Goal: Task Accomplishment & Management: Manage account settings

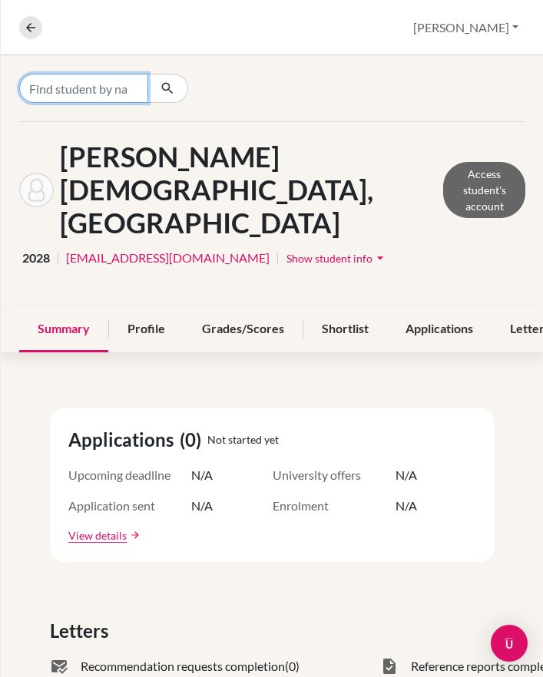
click at [92, 89] on input "Find student by name..." at bounding box center [83, 88] width 129 height 29
click at [121, 89] on input "Find student by name..." at bounding box center [83, 88] width 129 height 29
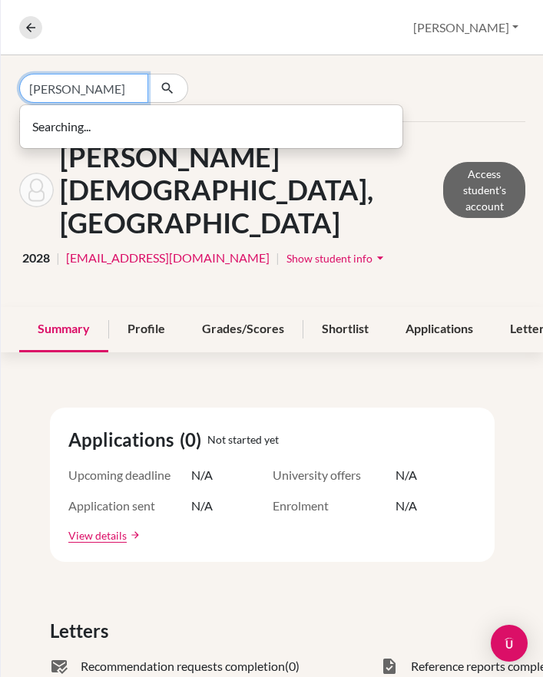
type input "warren"
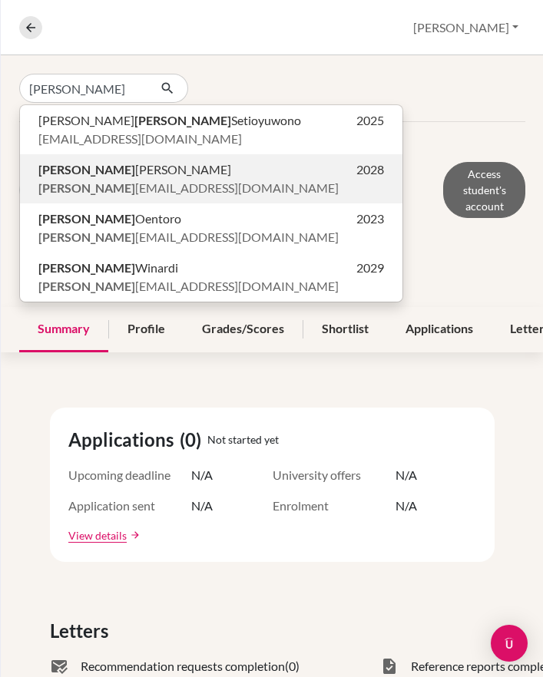
click at [137, 186] on span "warren widianto@sekolahciputra.sch.id" at bounding box center [188, 188] width 300 height 18
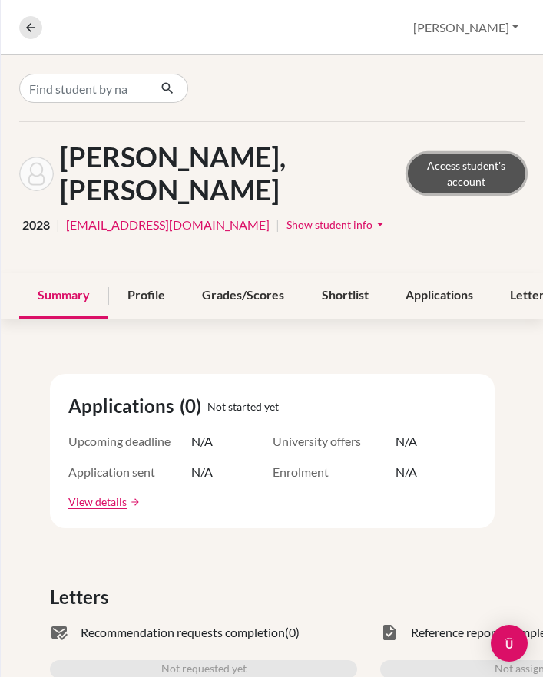
click at [408, 164] on link "Access student's account" at bounding box center [466, 174] width 117 height 40
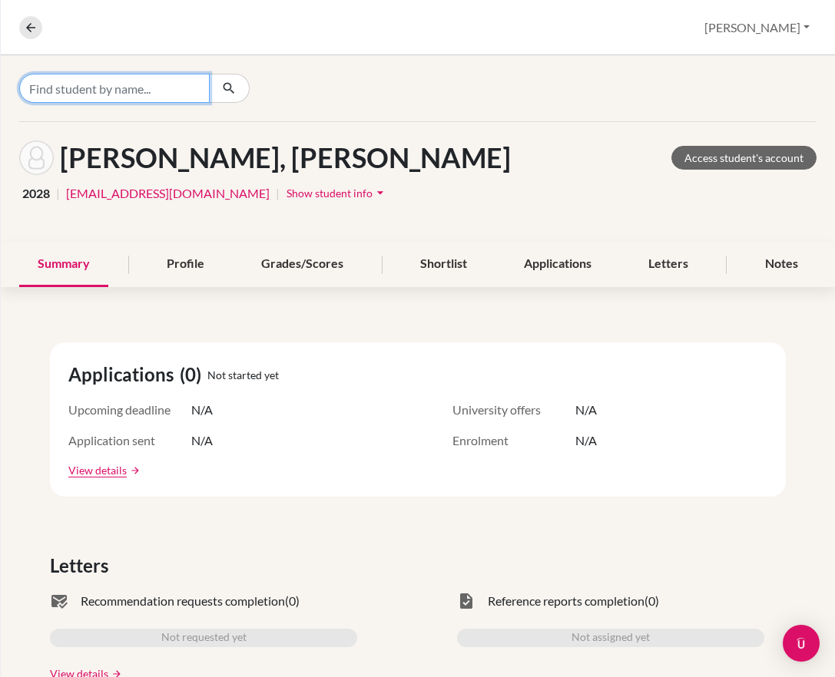
click at [149, 92] on input "Find student by name..." at bounding box center [114, 88] width 190 height 29
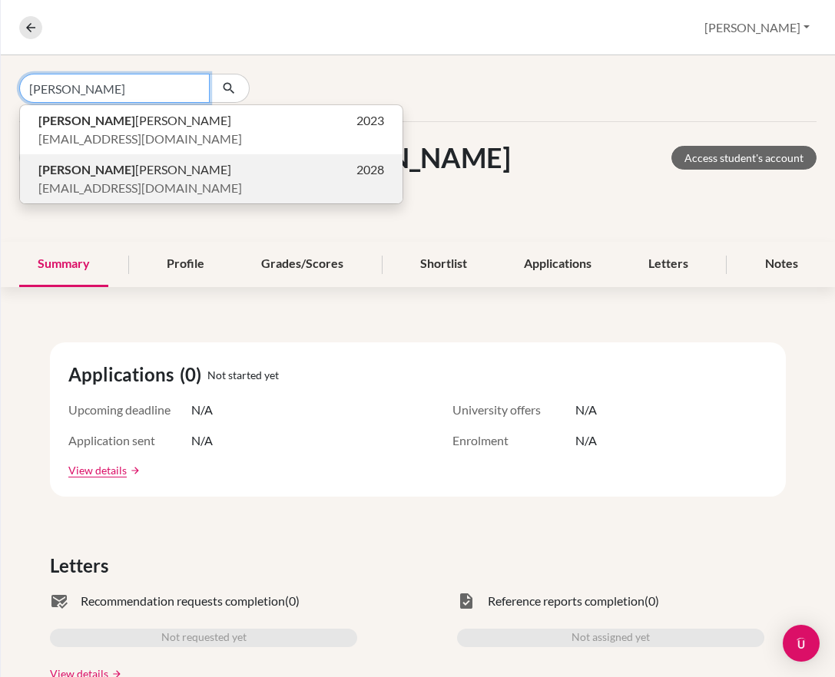
type input "aileen"
click at [177, 165] on span "Aileen Clarissa Gunawijaya" at bounding box center [134, 169] width 193 height 18
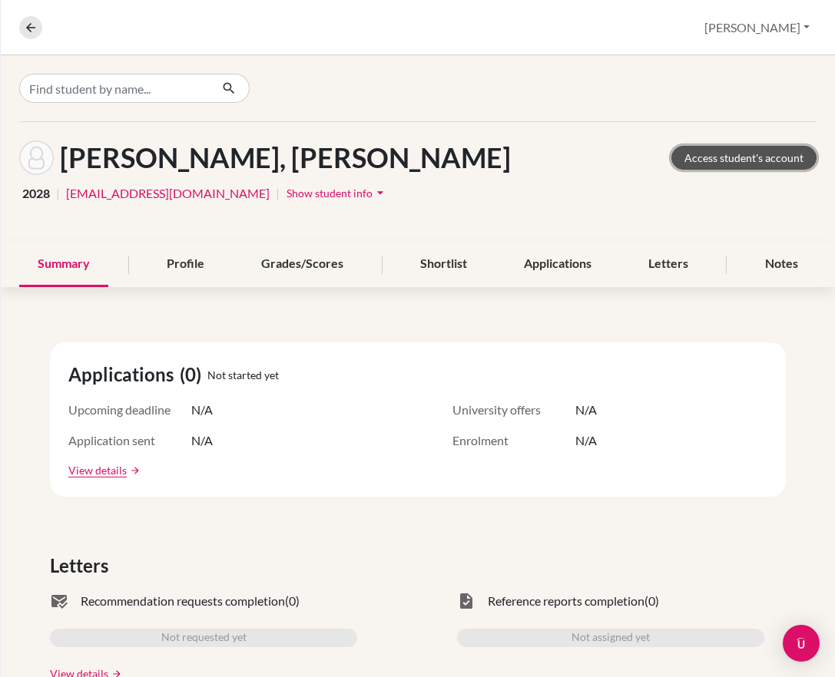
click at [686, 161] on link "Access student's account" at bounding box center [743, 158] width 145 height 24
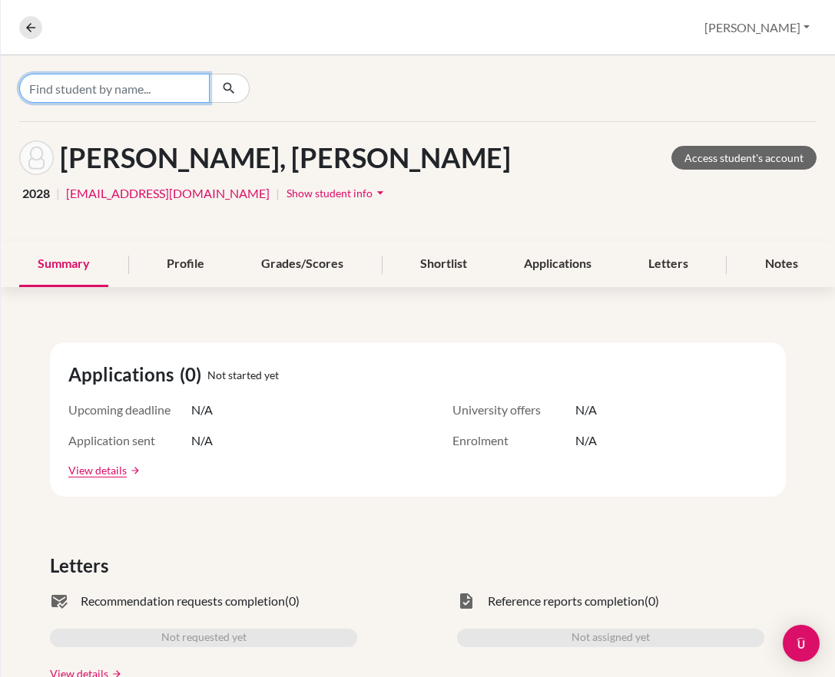
click at [94, 94] on input "Find student by name..." at bounding box center [114, 88] width 190 height 29
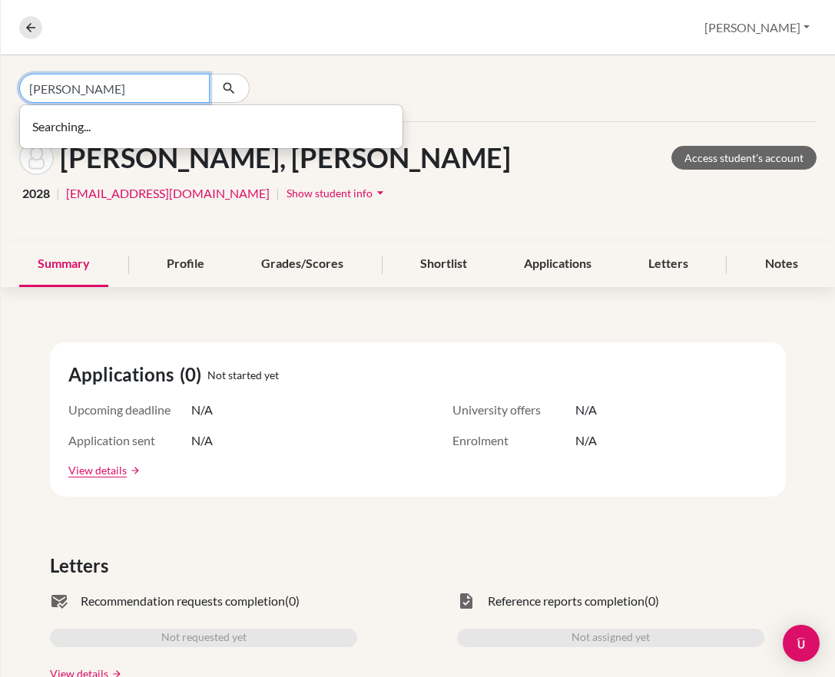
type input "sally itung"
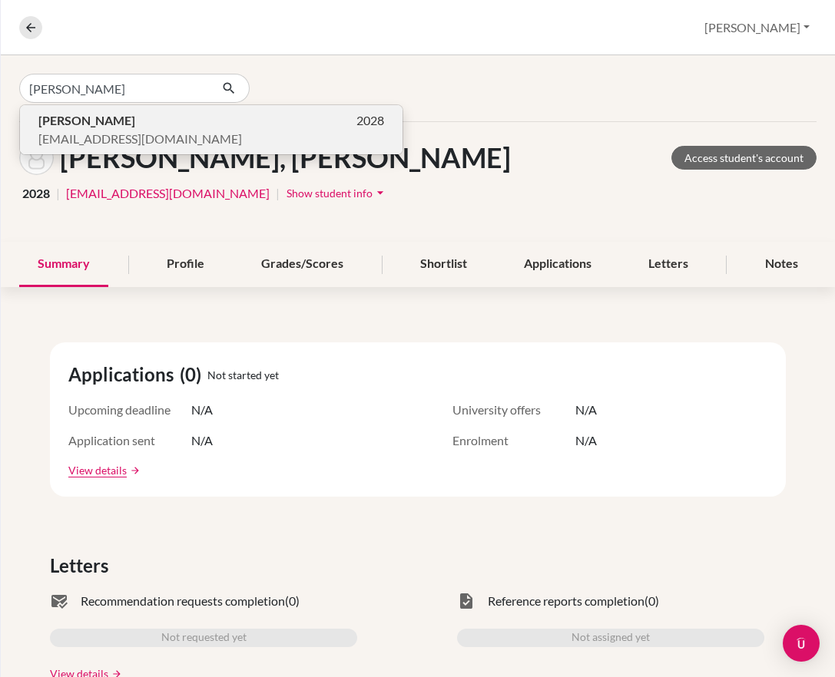
click at [120, 125] on p "Sally Itung 2028" at bounding box center [211, 120] width 346 height 18
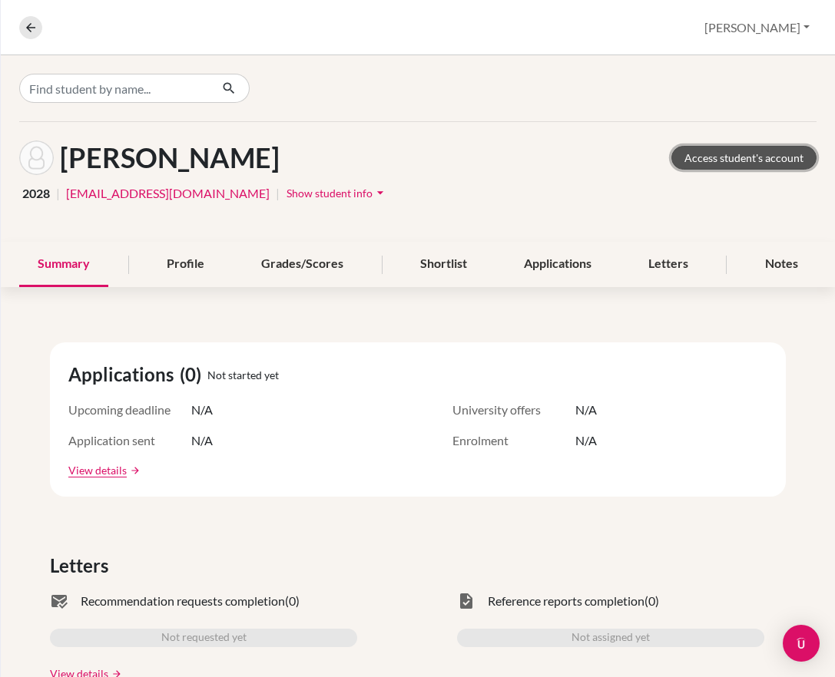
click at [748, 153] on link "Access student's account" at bounding box center [743, 158] width 145 height 24
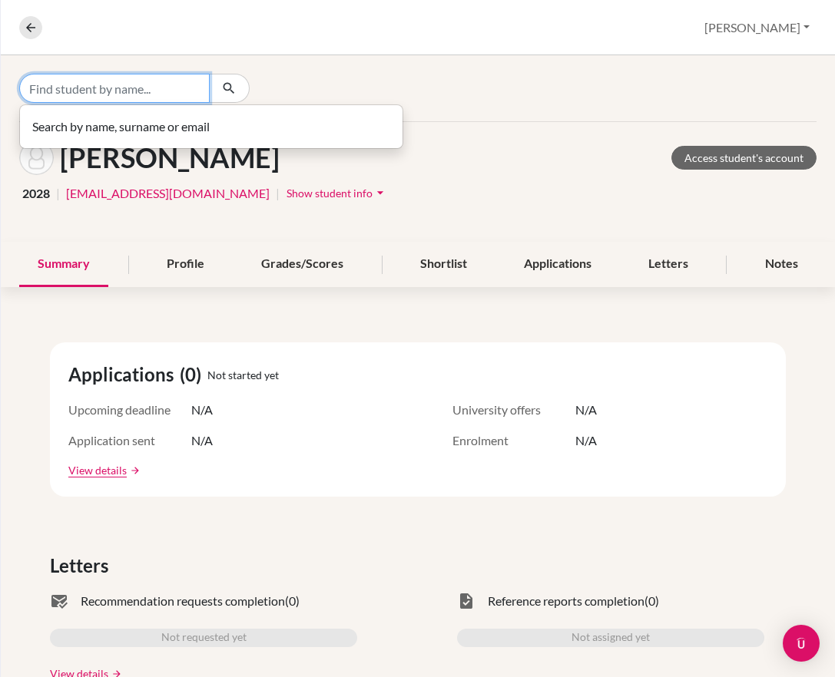
click at [100, 93] on input "Find student by name..." at bounding box center [114, 88] width 190 height 29
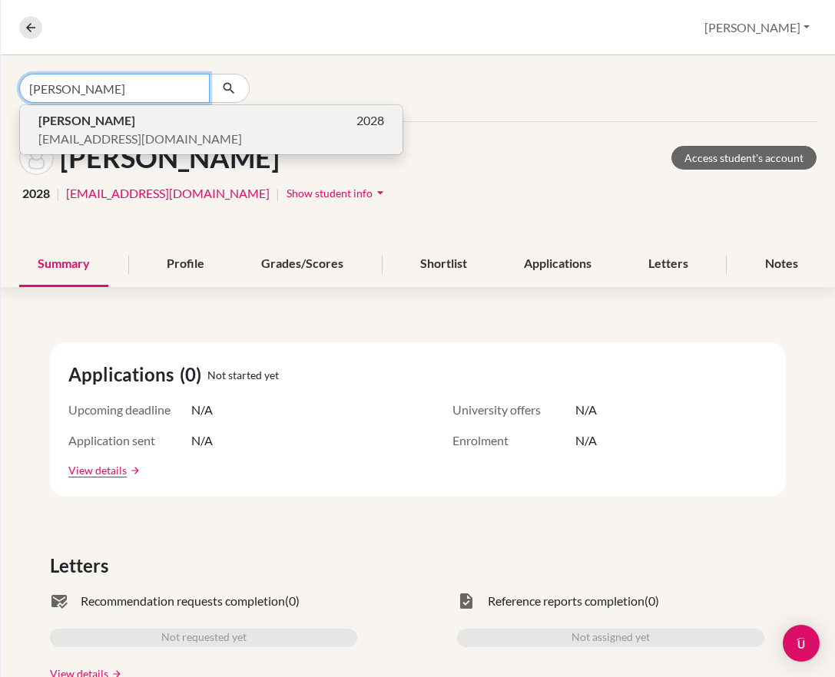
type input "[PERSON_NAME]"
click at [107, 127] on span "[PERSON_NAME]" at bounding box center [86, 120] width 97 height 18
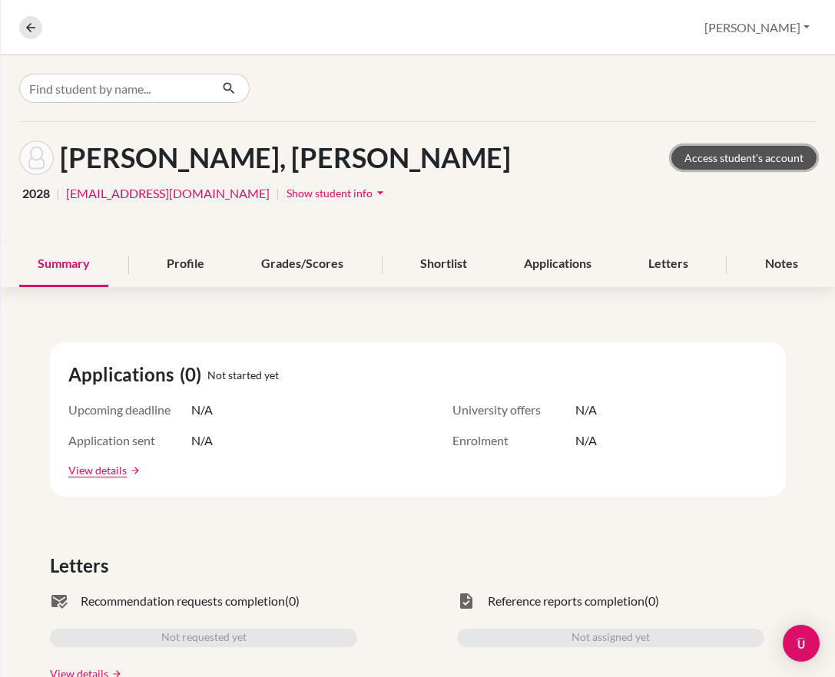
click at [710, 156] on link "Access student's account" at bounding box center [743, 158] width 145 height 24
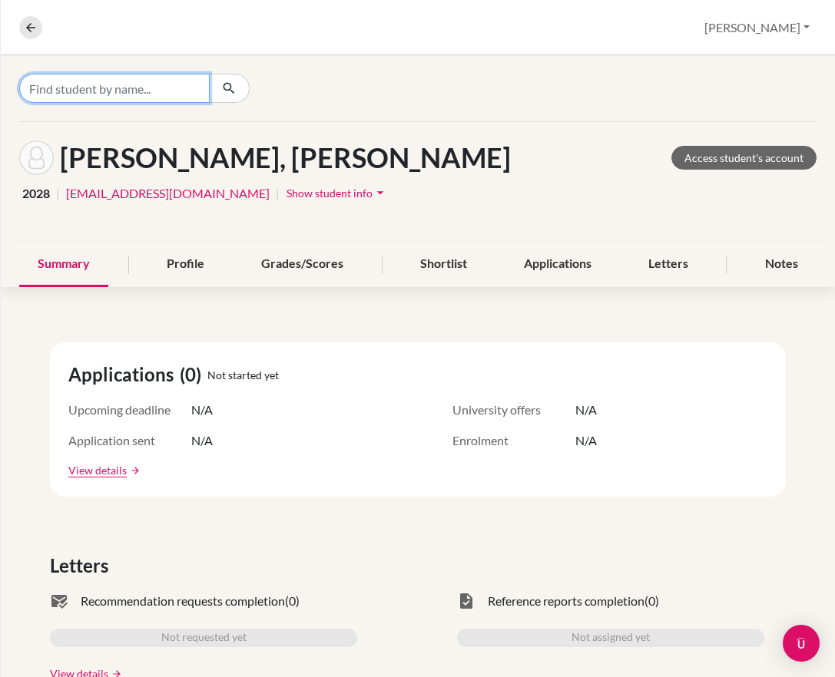
click at [104, 94] on input "Find student by name..." at bounding box center [114, 88] width 190 height 29
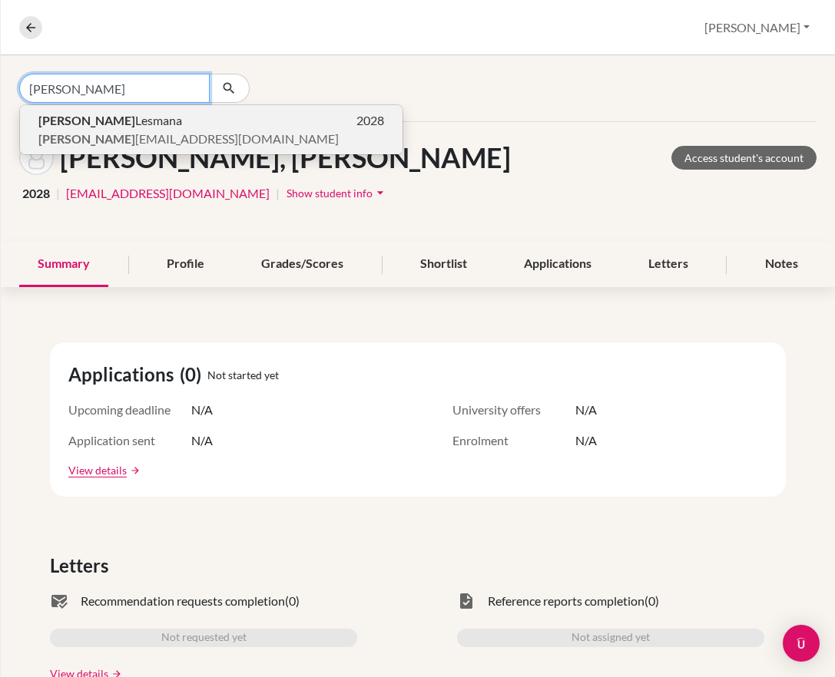
type input "westley"
click at [57, 121] on b "Westley" at bounding box center [86, 120] width 97 height 15
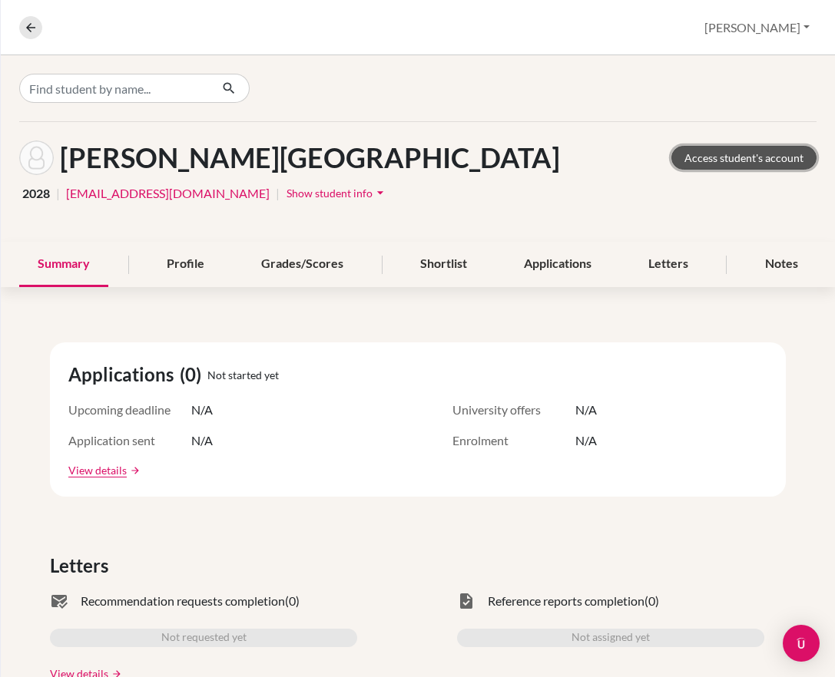
click at [673, 161] on link "Access student's account" at bounding box center [743, 158] width 145 height 24
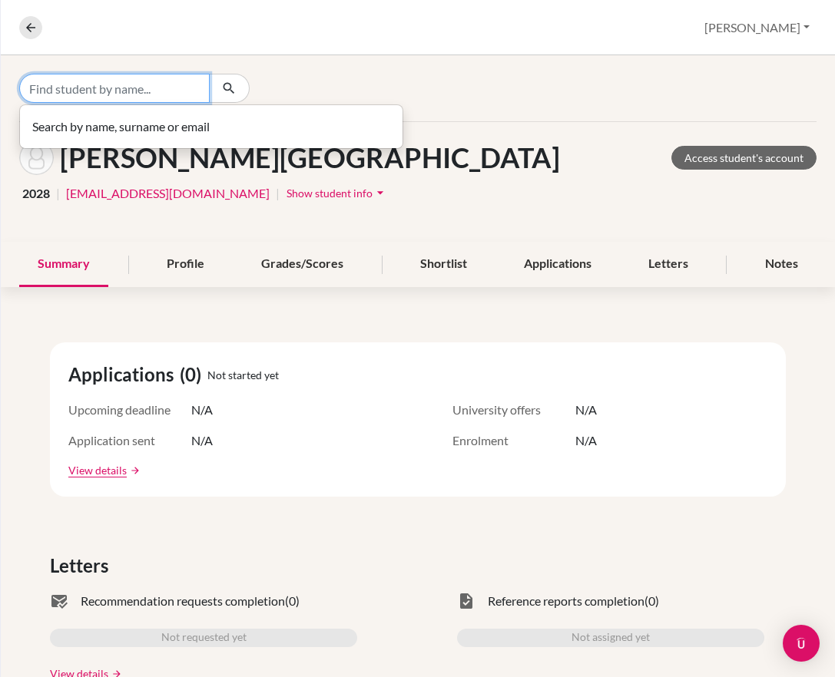
click at [91, 77] on input "Find student by name..." at bounding box center [114, 88] width 190 height 29
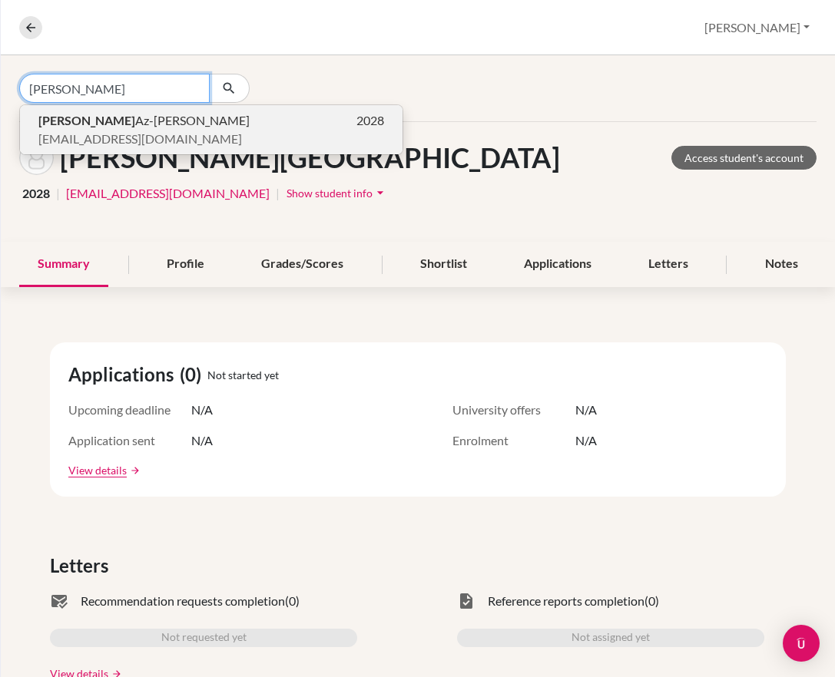
type input "[PERSON_NAME]"
click at [139, 121] on span "[PERSON_NAME] Az-[PERSON_NAME] Al-Masyhur" at bounding box center [143, 120] width 211 height 18
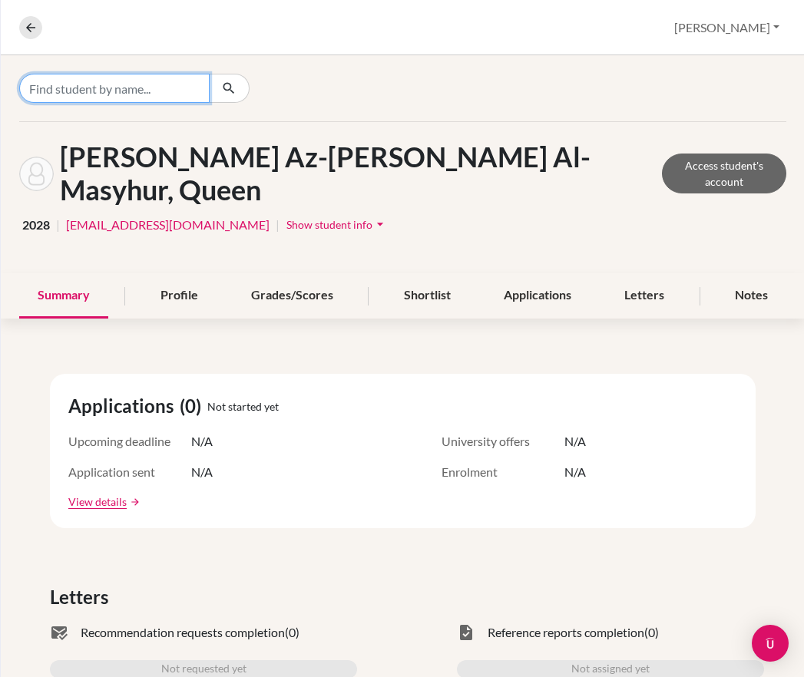
click at [154, 94] on input "Find student by name..." at bounding box center [114, 88] width 190 height 29
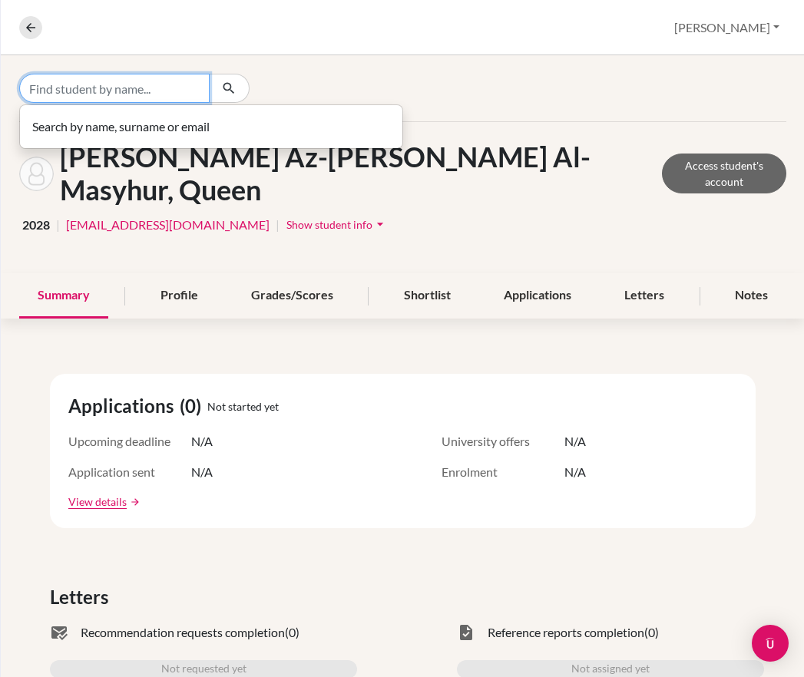
click at [138, 87] on input "Find student by name..." at bounding box center [114, 88] width 190 height 29
drag, startPoint x: 121, startPoint y: 90, endPoint x: 3, endPoint y: 88, distance: 118.3
click at [3, 88] on div "[PERSON_NAME] No students match your search" at bounding box center [403, 88] width 804 height 66
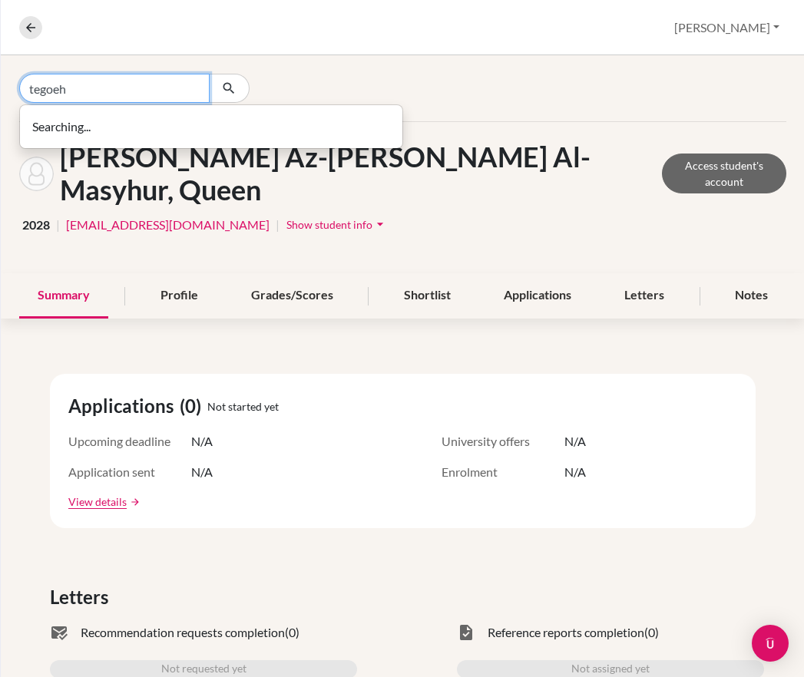
type input "tegoeh"
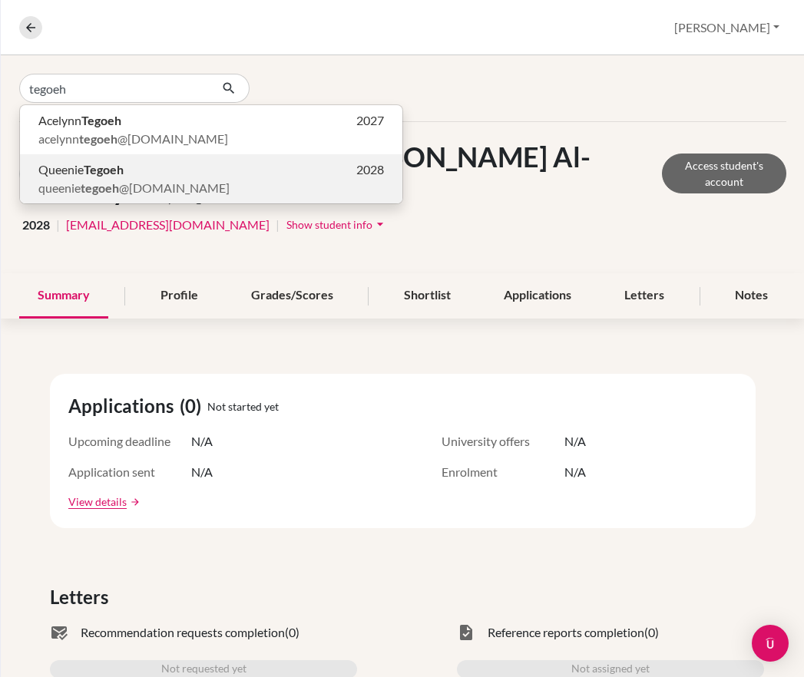
click at [127, 188] on span "queenie tegoeh @[DOMAIN_NAME]" at bounding box center [133, 188] width 191 height 18
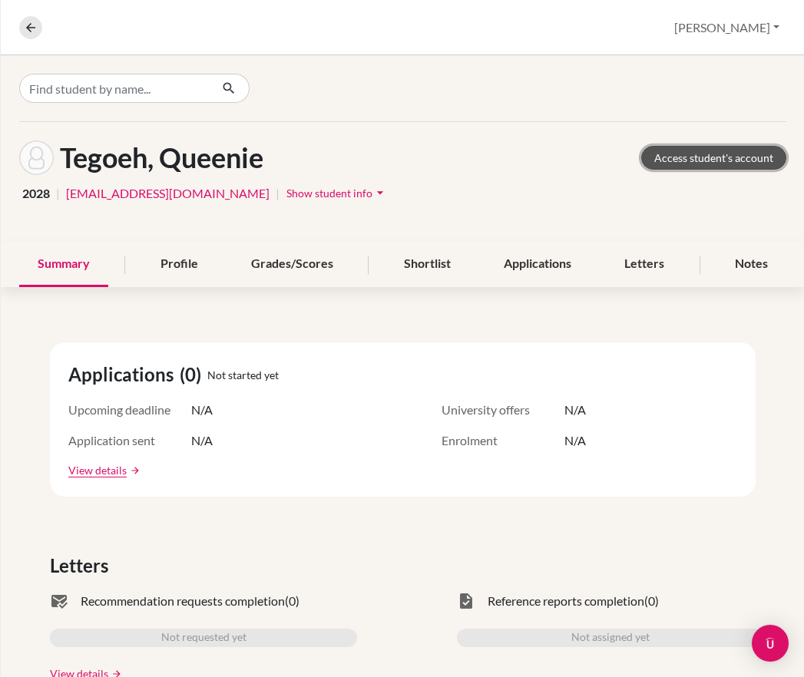
click at [707, 161] on link "Access student's account" at bounding box center [713, 158] width 145 height 24
